Goal: Information Seeking & Learning: Understand process/instructions

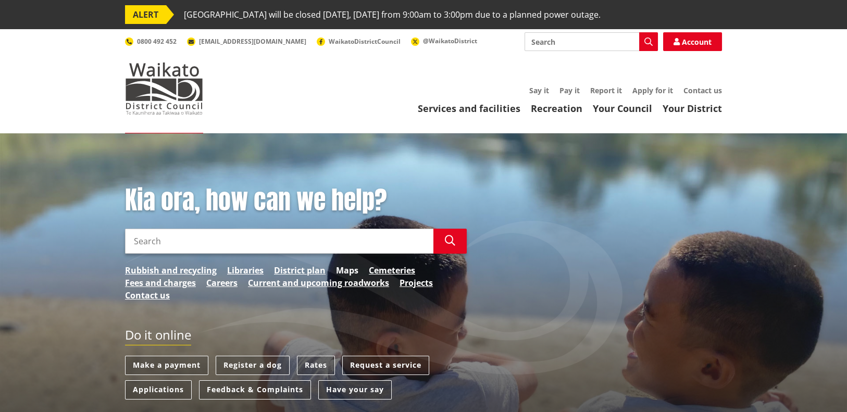
click at [345, 269] on link "Maps" at bounding box center [347, 270] width 22 height 13
click at [621, 46] on input "Search" at bounding box center [591, 41] width 133 height 19
type input "land use consent"
click at [653, 40] on button "Search" at bounding box center [648, 41] width 19 height 19
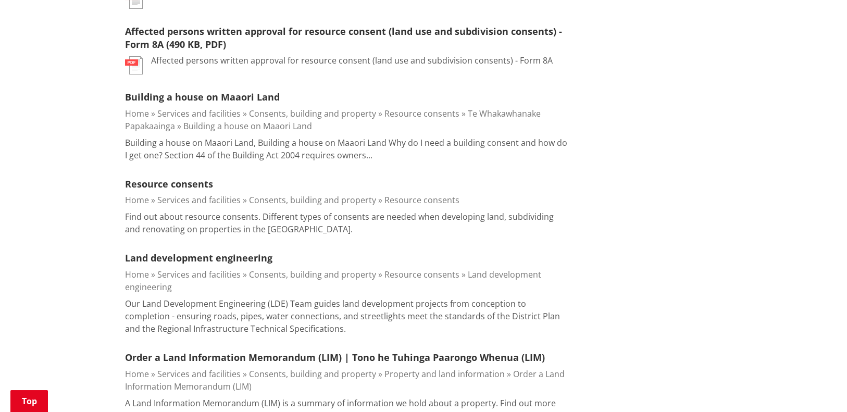
scroll to position [156, 0]
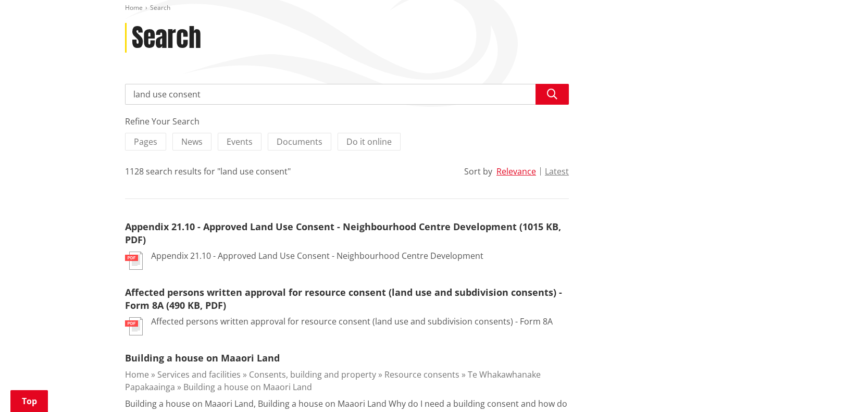
drag, startPoint x: 205, startPoint y: 97, endPoint x: 106, endPoint y: 102, distance: 99.1
type input "K"
type input "LMU's"
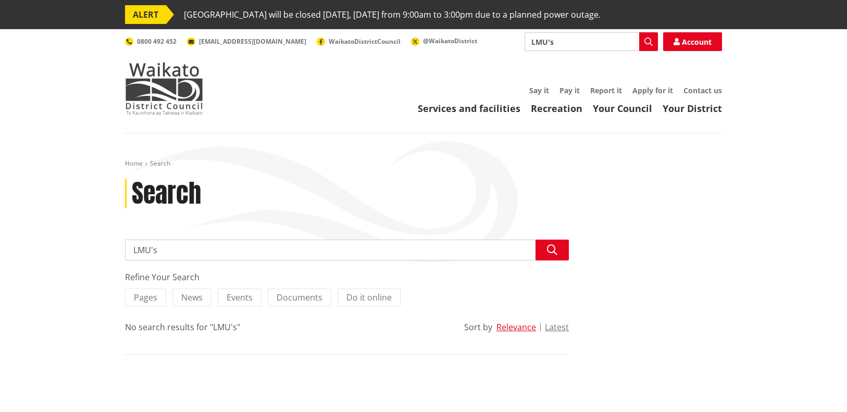
click at [179, 257] on input "LMU's" at bounding box center [347, 250] width 444 height 21
drag, startPoint x: 178, startPoint y: 256, endPoint x: 107, endPoint y: 263, distance: 71.1
click at [107, 263] on div "Home Search Search Search LMU's Search Refine Your Search Pages News Events Doc…" at bounding box center [423, 275] width 847 height 284
type input "land use consents"
click at [556, 251] on icon "button" at bounding box center [552, 250] width 10 height 10
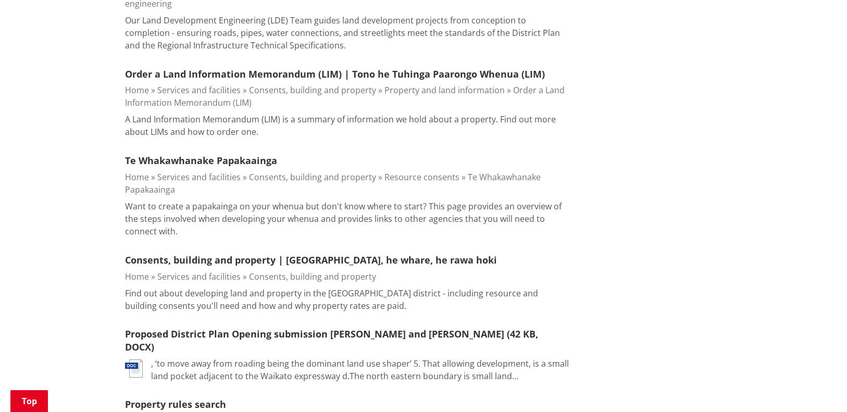
scroll to position [573, 0]
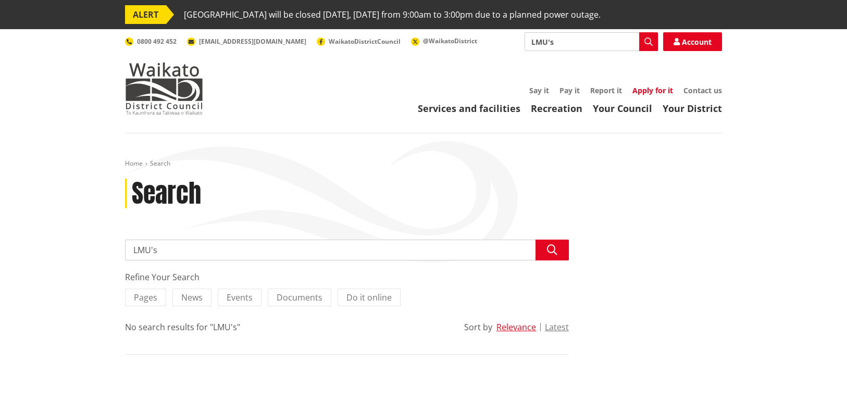
click at [656, 91] on link "Apply for it" at bounding box center [652, 90] width 41 height 10
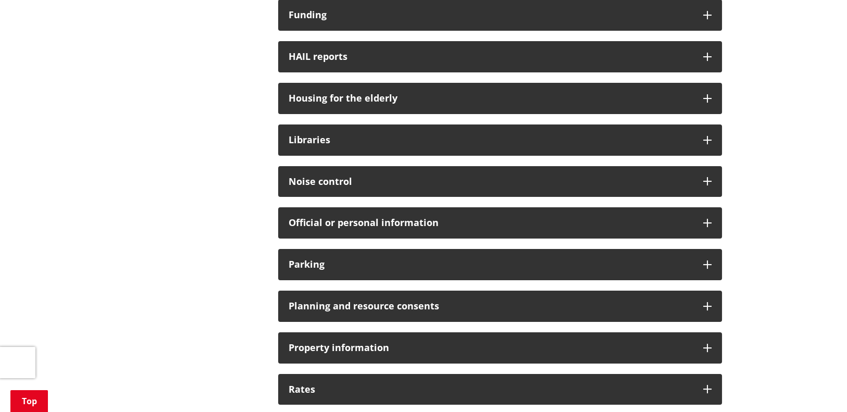
scroll to position [625, 0]
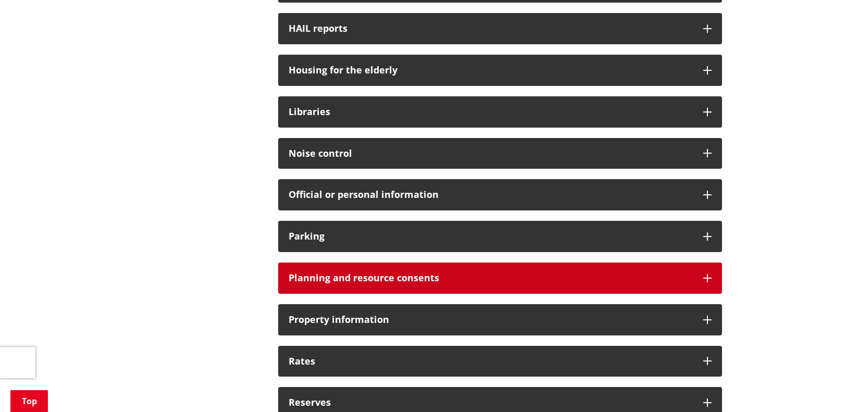
click at [427, 281] on h3 "Planning and resource consents" at bounding box center [491, 278] width 404 height 10
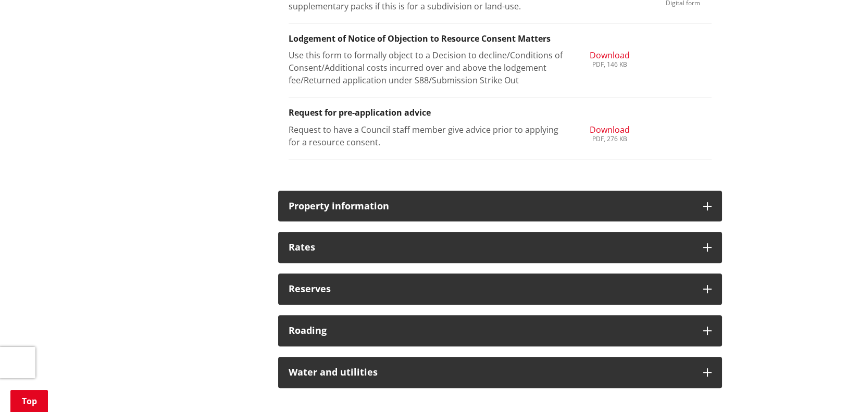
scroll to position [1458, 0]
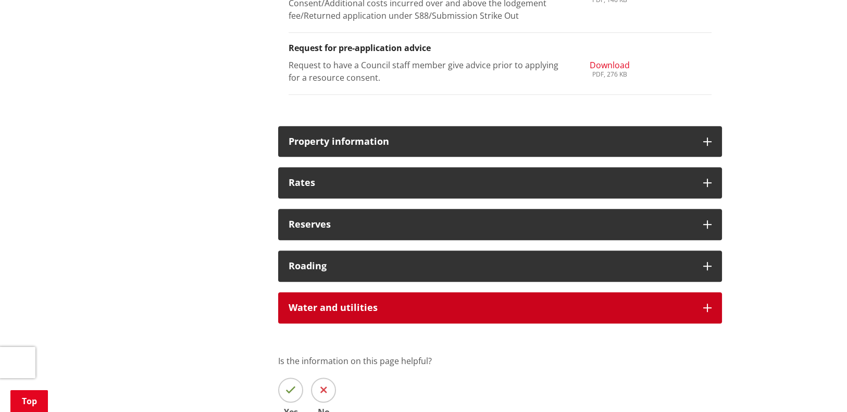
click at [703, 304] on icon at bounding box center [707, 308] width 8 height 8
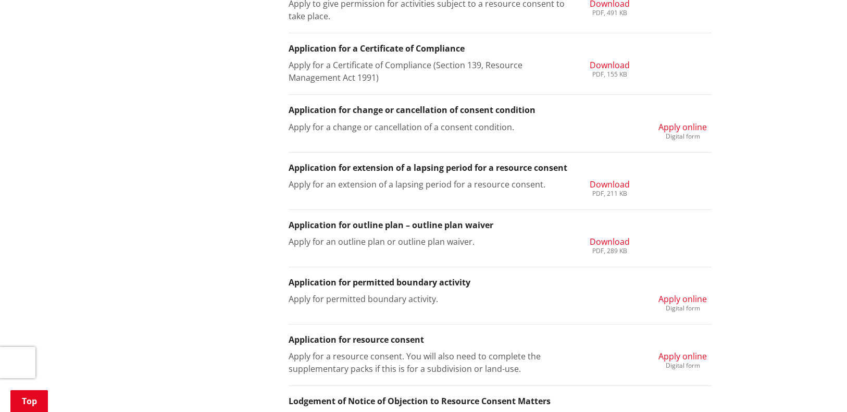
scroll to position [781, 0]
